Goal: Task Accomplishment & Management: Manage account settings

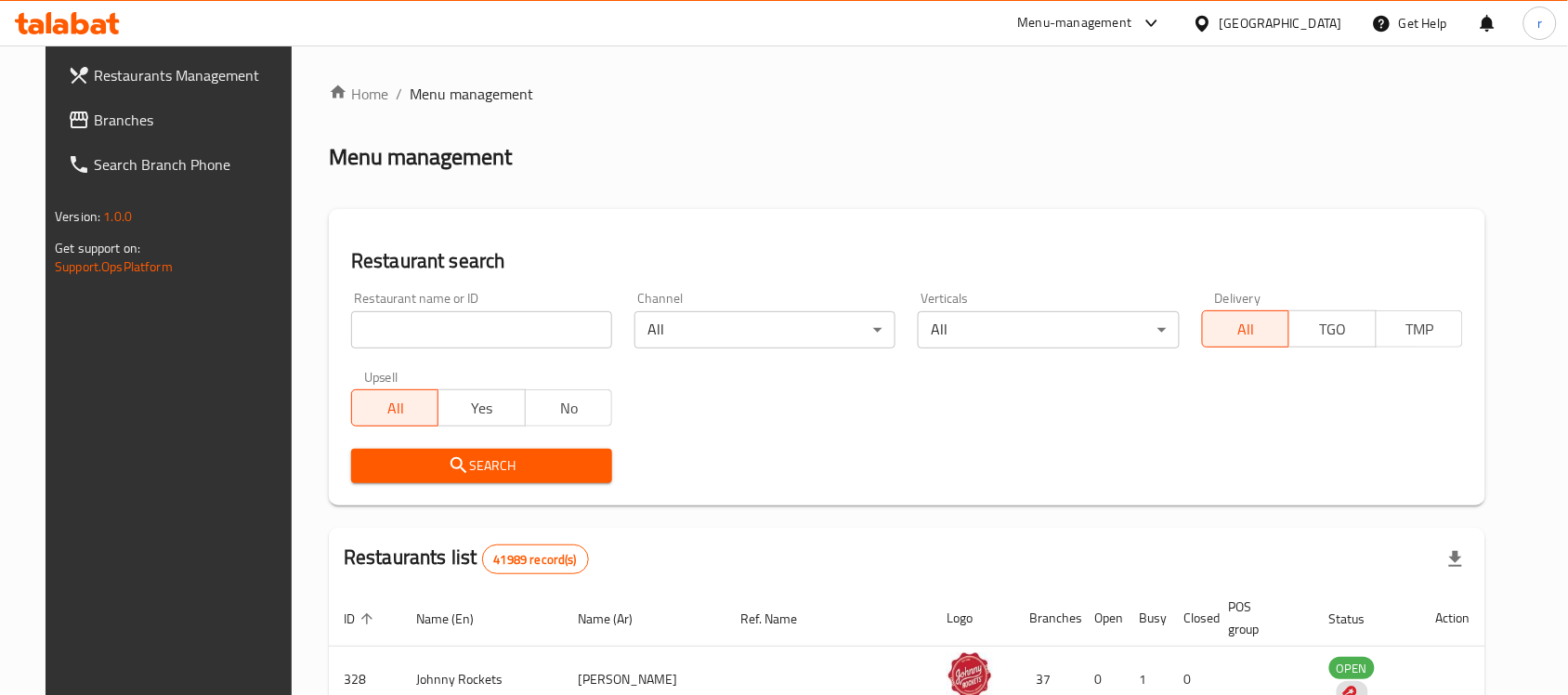
click at [125, 70] on span "Restaurants Management" at bounding box center [194, 75] width 198 height 22
click at [94, 111] on span "Branches" at bounding box center [194, 120] width 198 height 22
